Goal: Task Accomplishment & Management: Manage account settings

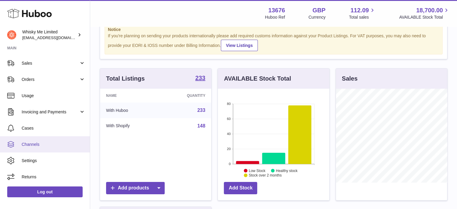
scroll to position [30, 0]
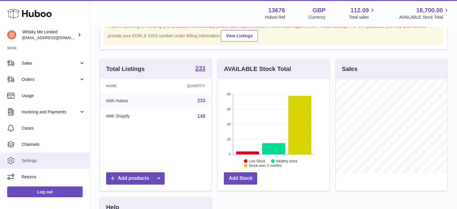
click at [53, 158] on span "Settings" at bounding box center [54, 161] width 64 height 6
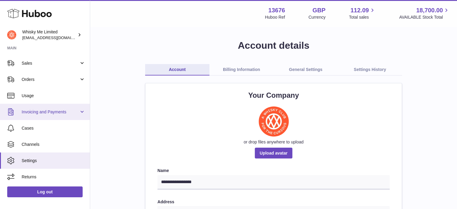
scroll to position [18, 0]
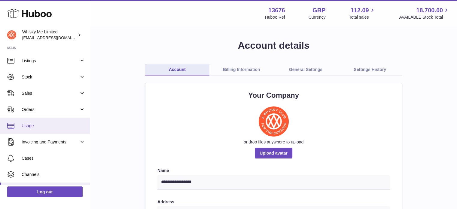
click at [59, 124] on span "Usage" at bounding box center [54, 126] width 64 height 6
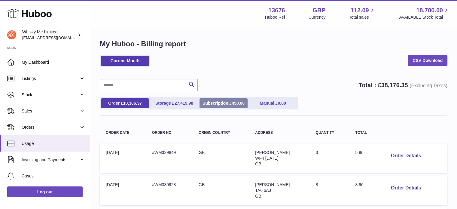
click at [233, 104] on span "450.00" at bounding box center [237, 103] width 13 height 5
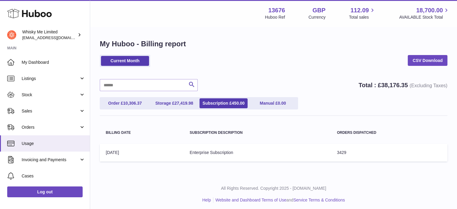
scroll to position [2, 0]
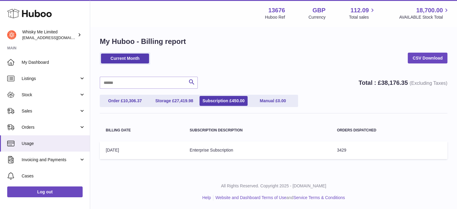
click at [345, 155] on td "Orders Dispatched: 3429" at bounding box center [388, 150] width 116 height 18
click at [344, 150] on td "Orders Dispatched: 3429" at bounding box center [388, 150] width 116 height 18
drag, startPoint x: 186, startPoint y: 148, endPoint x: 368, endPoint y: 152, distance: 182.5
click at [370, 152] on tr "Billing Date: 01-Aug-2025 Subscription Description: Enterprise Subscription Ord…" at bounding box center [273, 150] width 347 height 18
drag, startPoint x: 368, startPoint y: 152, endPoint x: 365, endPoint y: 152, distance: 3.1
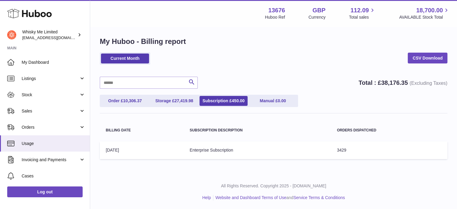
click at [368, 152] on td "Orders Dispatched: 3429" at bounding box center [388, 150] width 116 height 18
click at [363, 139] on table "Billing Date Subscription Description Orders Dispatched Billing Date: 01-Aug-20…" at bounding box center [273, 140] width 347 height 43
drag, startPoint x: 106, startPoint y: 128, endPoint x: 367, endPoint y: 149, distance: 262.0
click at [378, 151] on table "Billing Date Subscription Description Orders Dispatched Billing Date: 01-Aug-20…" at bounding box center [273, 140] width 347 height 43
click at [364, 149] on td "Orders Dispatched: 3429" at bounding box center [388, 150] width 116 height 18
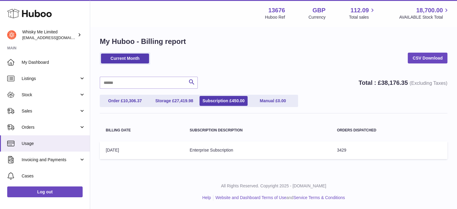
click at [355, 109] on div "Order £ 10,306.37 Storage £ 27,419.98 Subscription £ 450.00 Manual £ 0.00" at bounding box center [273, 104] width 347 height 19
